Goal: Navigation & Orientation: Find specific page/section

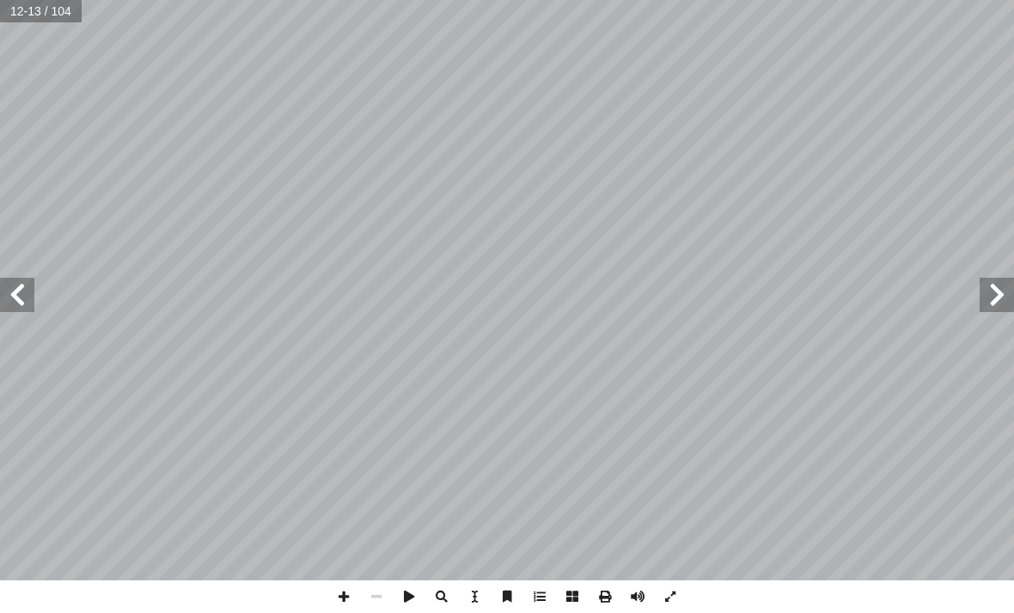
click at [1003, 289] on span at bounding box center [997, 295] width 34 height 34
click at [1004, 291] on span at bounding box center [997, 295] width 34 height 34
click at [996, 303] on span at bounding box center [997, 295] width 34 height 34
click at [995, 297] on span at bounding box center [997, 295] width 34 height 34
click at [11, 294] on span at bounding box center [17, 295] width 34 height 34
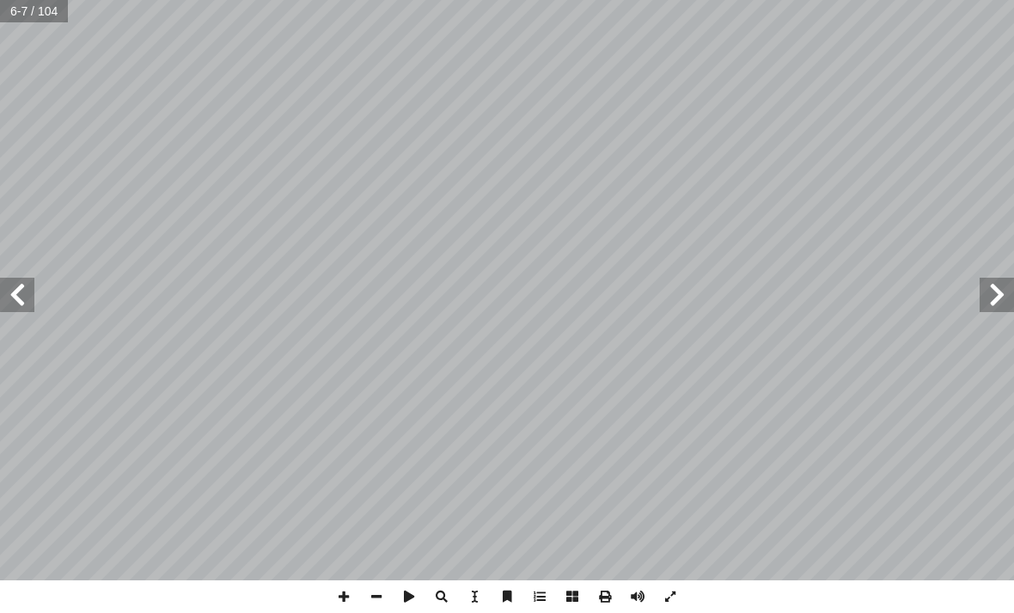
click at [24, 297] on span at bounding box center [17, 295] width 34 height 34
click at [31, 288] on span at bounding box center [17, 295] width 34 height 34
click at [980, 306] on span at bounding box center [997, 295] width 34 height 34
click at [34, 278] on span at bounding box center [17, 295] width 34 height 34
click at [21, 295] on span at bounding box center [17, 295] width 34 height 34
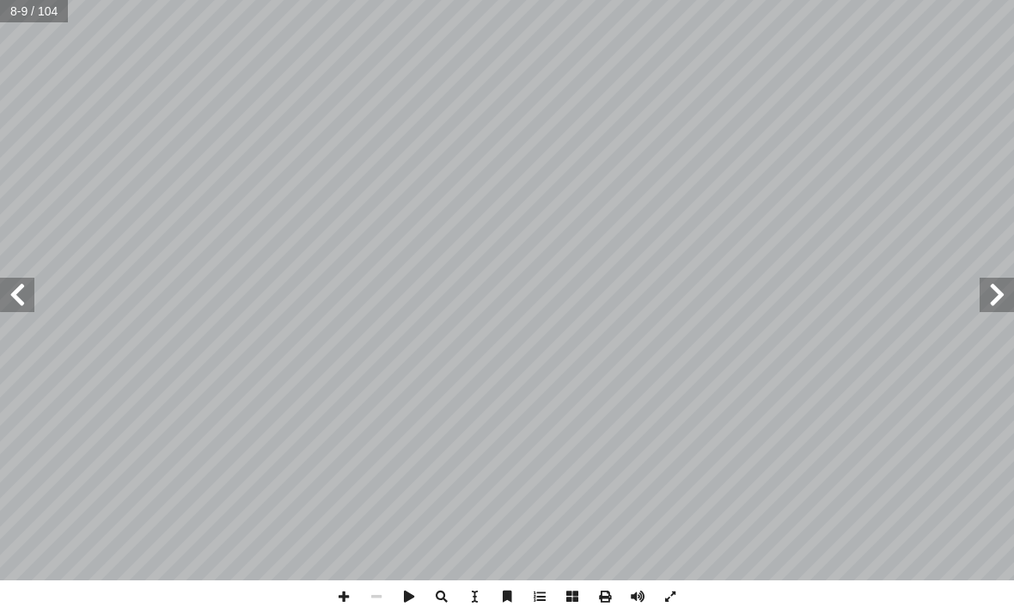
click at [21, 292] on span at bounding box center [17, 295] width 34 height 34
click at [18, 289] on span at bounding box center [17, 295] width 34 height 34
click at [13, 283] on span at bounding box center [17, 295] width 34 height 34
click at [16, 295] on span at bounding box center [17, 295] width 34 height 34
click at [982, 311] on span at bounding box center [997, 295] width 34 height 34
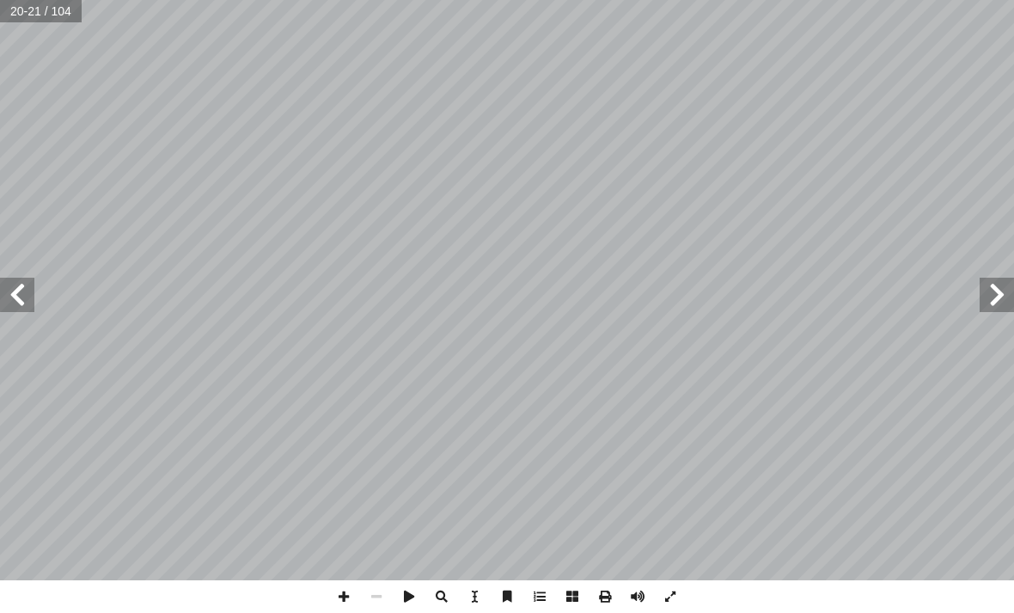
click at [983, 288] on span at bounding box center [997, 295] width 34 height 34
click at [983, 278] on span at bounding box center [997, 295] width 34 height 34
click at [990, 294] on span at bounding box center [997, 295] width 34 height 34
click at [990, 290] on span at bounding box center [997, 295] width 34 height 34
click at [993, 287] on span at bounding box center [997, 295] width 34 height 34
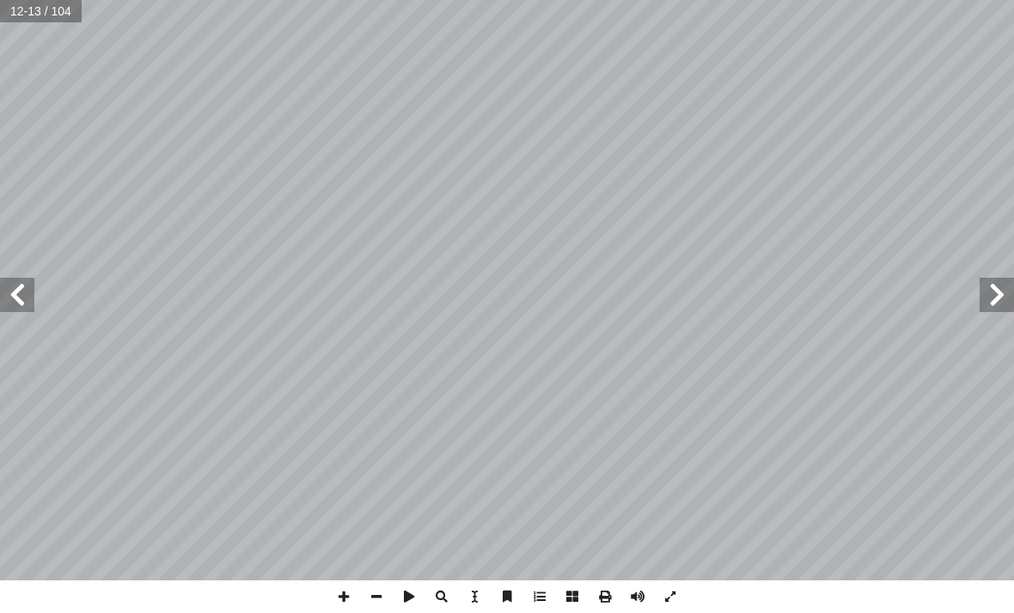
click at [990, 282] on span at bounding box center [997, 295] width 34 height 34
click at [22, 310] on span at bounding box center [17, 295] width 34 height 34
click at [33, 291] on span at bounding box center [17, 295] width 34 height 34
click at [27, 287] on span at bounding box center [17, 295] width 34 height 34
click at [21, 286] on span at bounding box center [17, 295] width 34 height 34
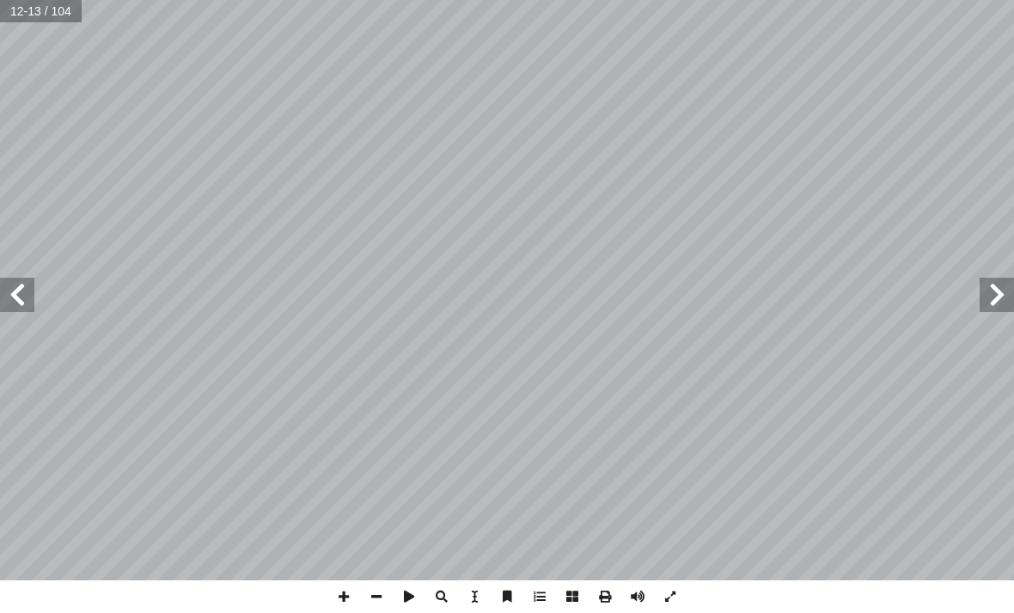
click at [20, 286] on span at bounding box center [17, 295] width 34 height 34
click at [19, 289] on span at bounding box center [17, 295] width 34 height 34
click at [1000, 297] on span at bounding box center [997, 295] width 34 height 34
click at [999, 285] on span at bounding box center [997, 295] width 34 height 34
click at [986, 290] on span at bounding box center [997, 295] width 34 height 34
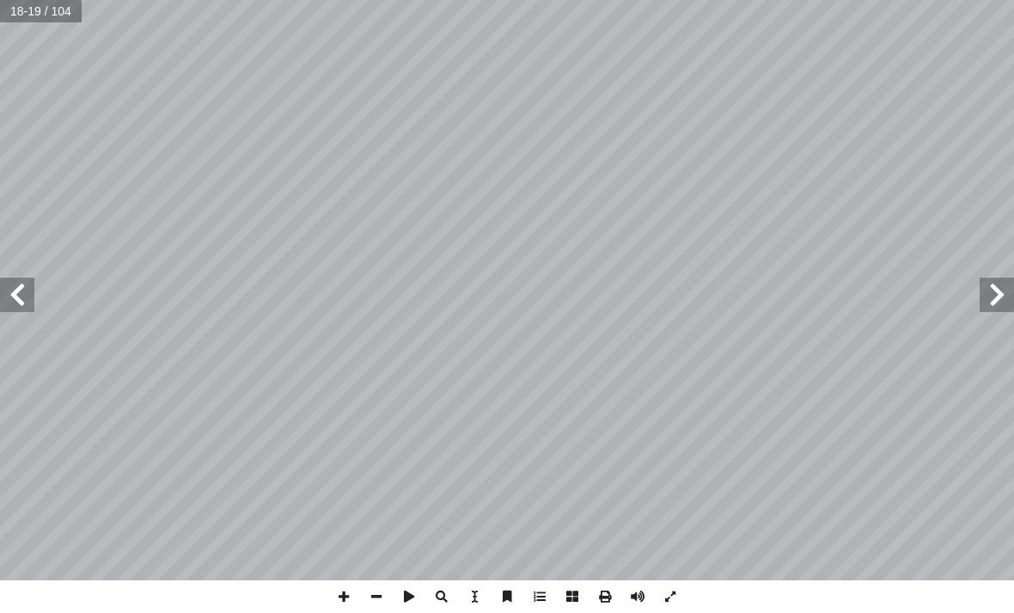
click at [990, 281] on span at bounding box center [997, 295] width 34 height 34
click at [994, 279] on span at bounding box center [997, 295] width 34 height 34
click at [11, 283] on span at bounding box center [17, 295] width 34 height 34
